Goal: Find specific page/section: Find specific page/section

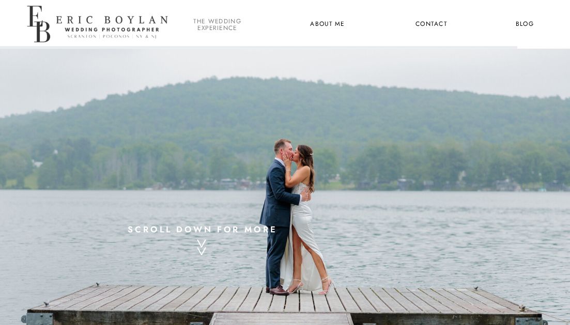
click at [210, 24] on nav "the wedding experience" at bounding box center [217, 24] width 52 height 12
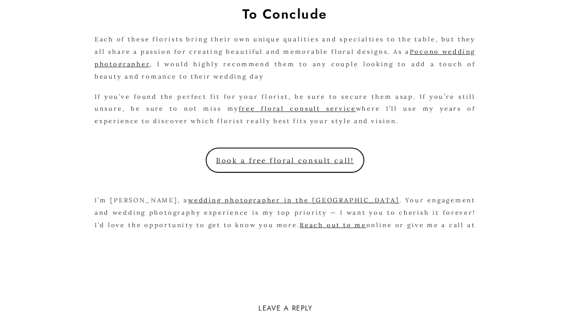
scroll to position [1447, 0]
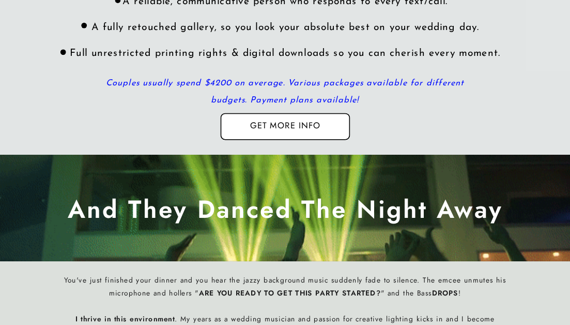
scroll to position [2789, 0]
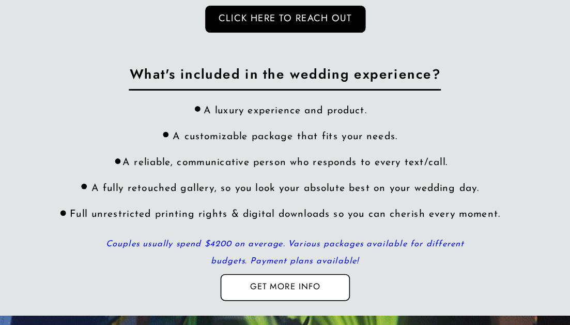
click at [328, 292] on nav "Get more info" at bounding box center [285, 287] width 93 height 13
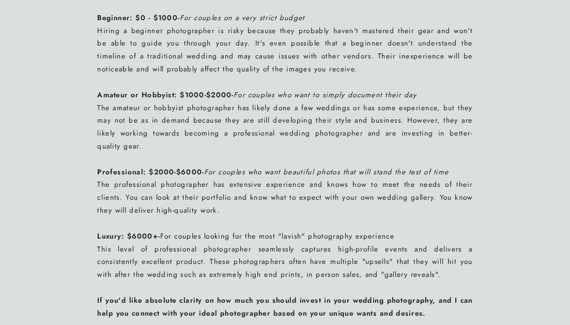
scroll to position [879, 0]
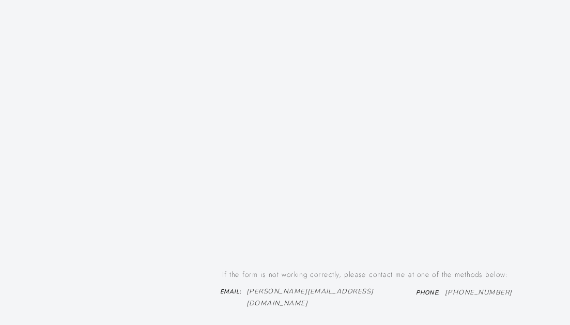
scroll to position [662, 0]
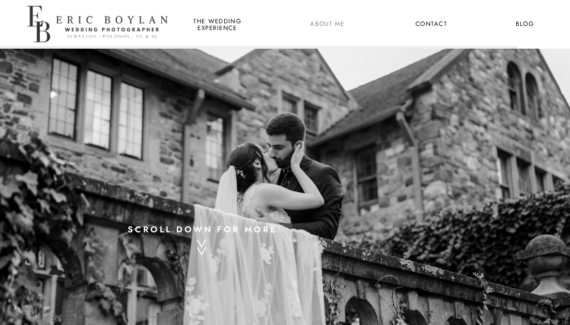
click at [323, 25] on nav "About Me" at bounding box center [327, 24] width 46 height 12
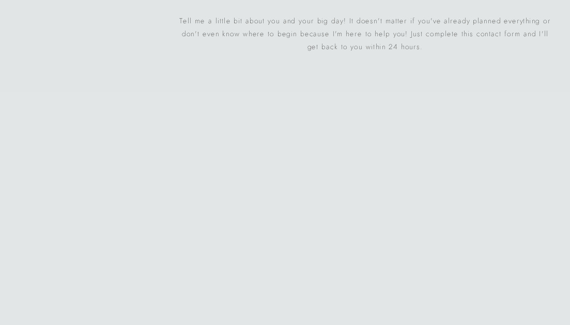
scroll to position [2275, 0]
